Goal: Complete application form

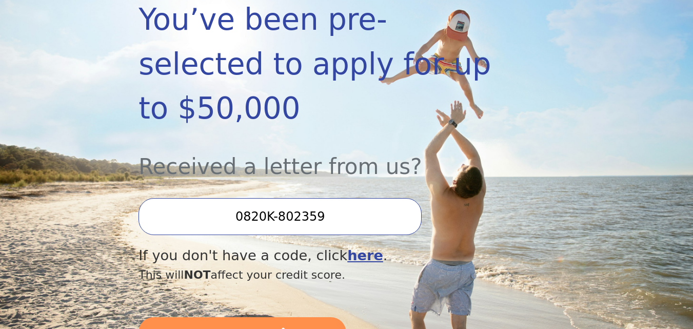
scroll to position [205, 0]
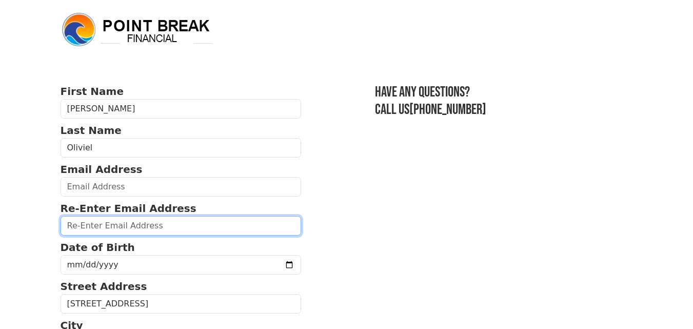
click at [119, 228] on input "email" at bounding box center [181, 226] width 241 height 20
type input "noliviel50@gmail.com"
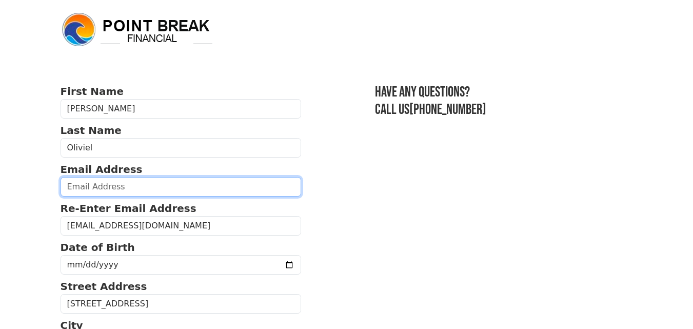
type input "noliviel50@gmail.com"
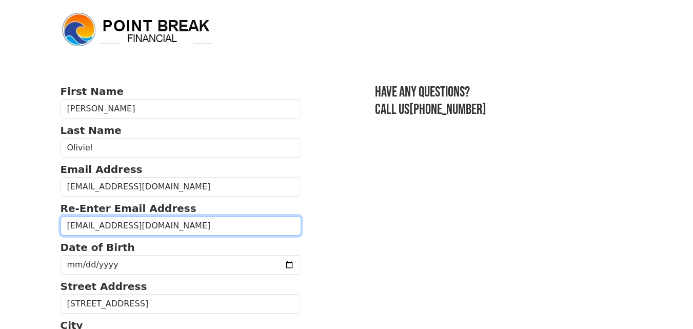
type input "(464) 210-1580"
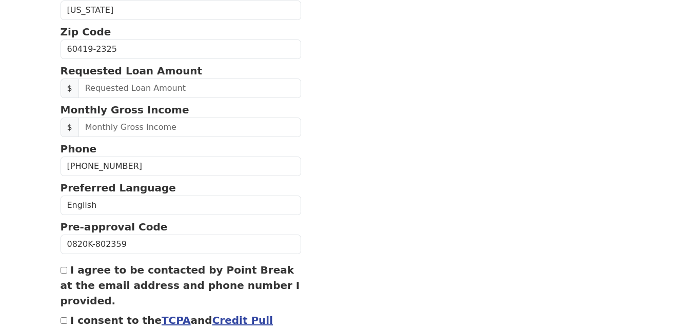
scroll to position [373, 0]
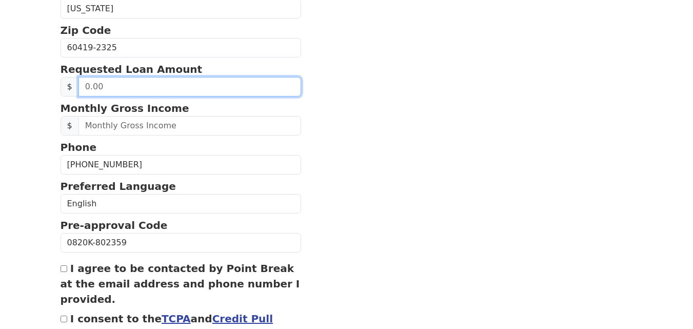
click at [153, 81] on input "text" at bounding box center [190, 87] width 223 height 20
type input "20,000.00"
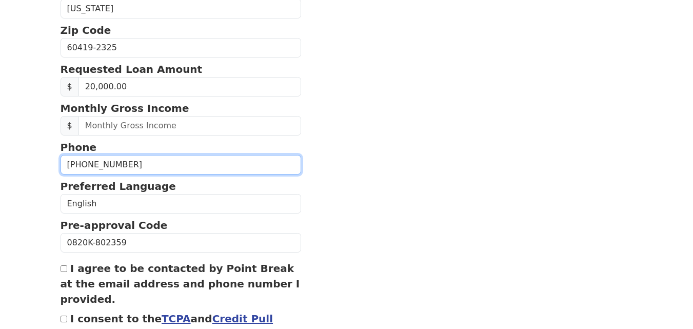
click at [237, 157] on input "(464) 210-1580" at bounding box center [181, 165] width 241 height 20
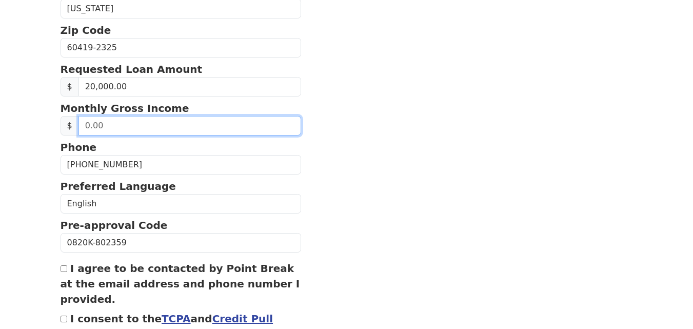
click at [104, 126] on input "text" at bounding box center [190, 126] width 223 height 20
type input "66,000.00"
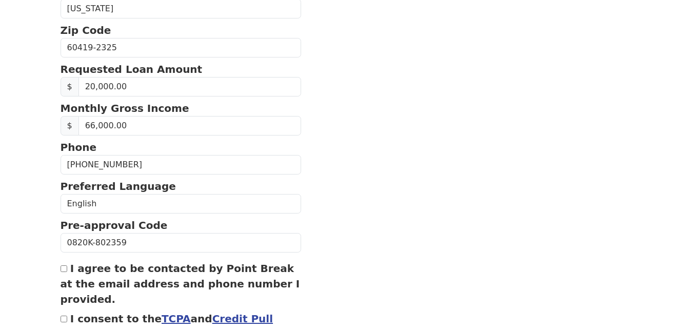
click at [66, 266] on input "I agree to be contacted by Point Break at the email address and phone number I …" at bounding box center [64, 268] width 7 height 7
checkbox input "true"
click at [63, 318] on input "I consent to the TCPA and Credit Pull Consent" at bounding box center [64, 319] width 7 height 7
checkbox input "true"
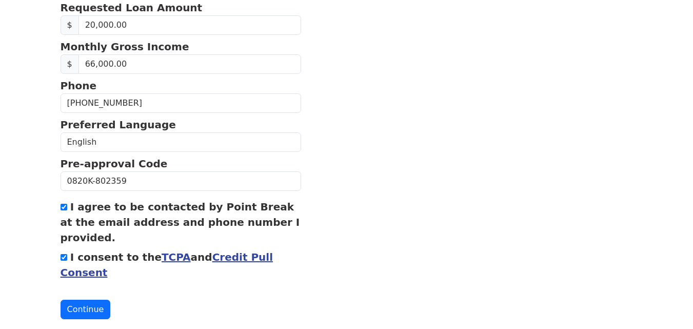
scroll to position [456, 0]
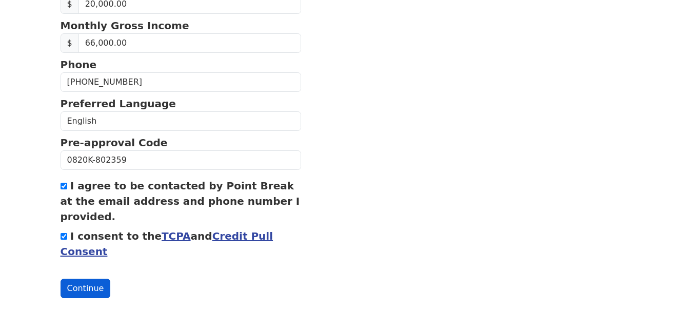
click at [100, 289] on button "Continue" at bounding box center [86, 289] width 50 height 20
click at [88, 285] on button "Continue" at bounding box center [86, 289] width 50 height 20
drag, startPoint x: 88, startPoint y: 285, endPoint x: 498, endPoint y: 149, distance: 432.0
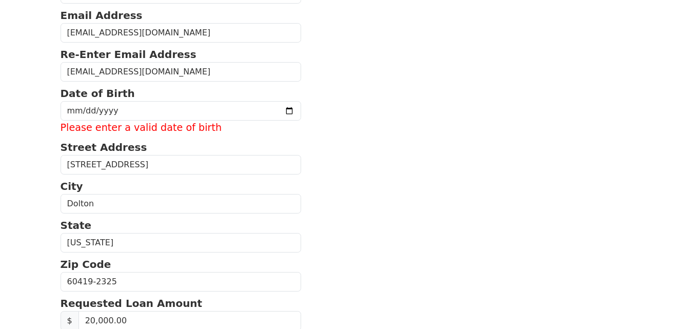
scroll to position [0, 0]
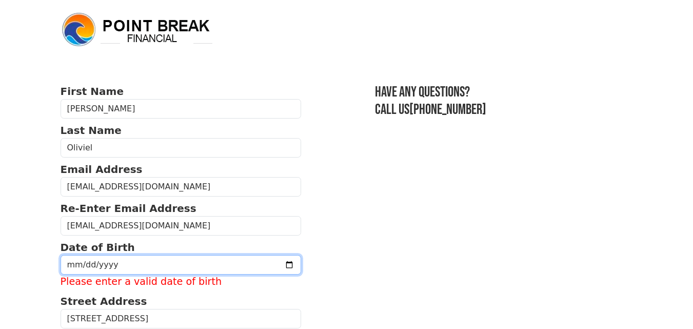
click at [93, 268] on input "date" at bounding box center [181, 265] width 241 height 20
click at [79, 264] on input "date" at bounding box center [181, 265] width 241 height 20
type input "1961-08-04"
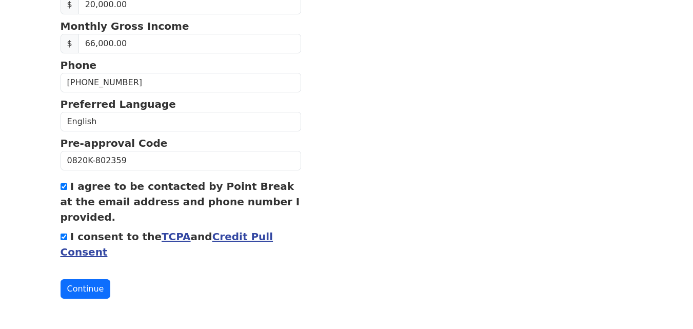
scroll to position [456, 0]
click at [68, 289] on button "Continue" at bounding box center [86, 289] width 50 height 20
